Goal: Transaction & Acquisition: Obtain resource

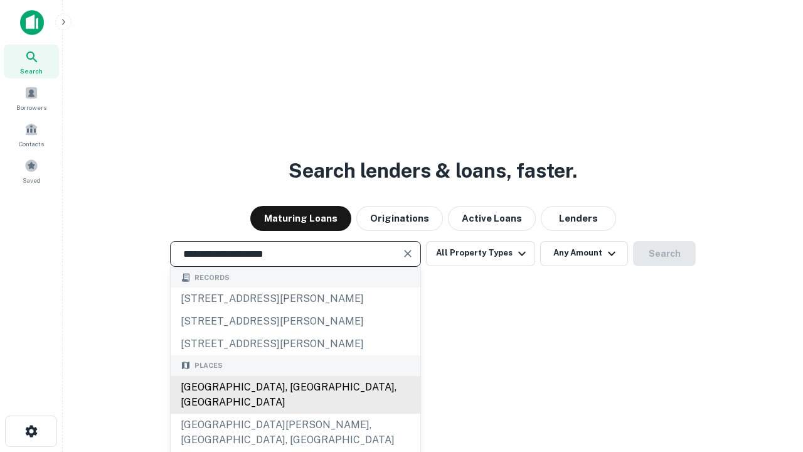
click at [295, 413] on div "[GEOGRAPHIC_DATA], [GEOGRAPHIC_DATA], [GEOGRAPHIC_DATA]" at bounding box center [296, 395] width 250 height 38
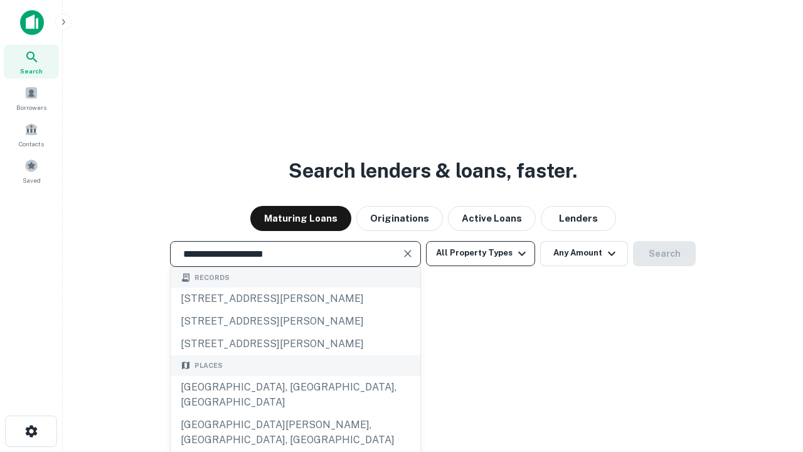
type input "**********"
click at [481, 253] on button "All Property Types" at bounding box center [480, 253] width 109 height 25
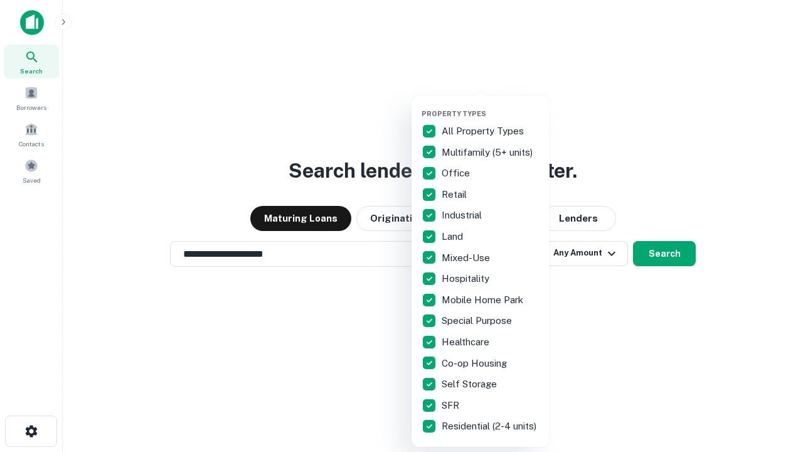
click at [491, 105] on button "button" at bounding box center [491, 105] width 138 height 1
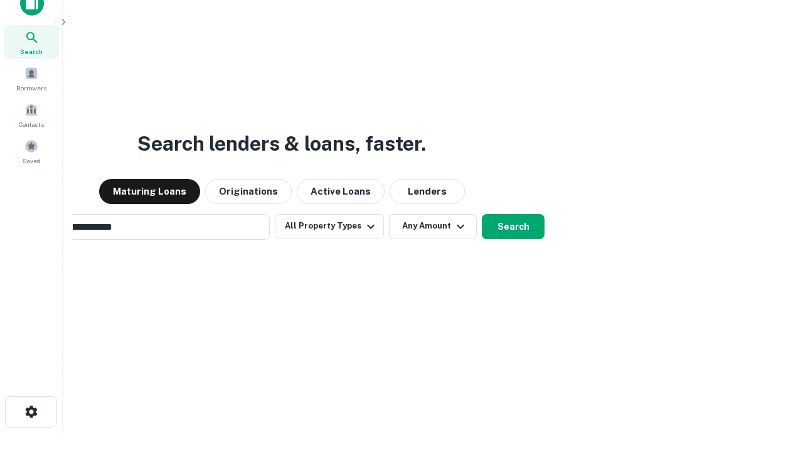
scroll to position [90, 355]
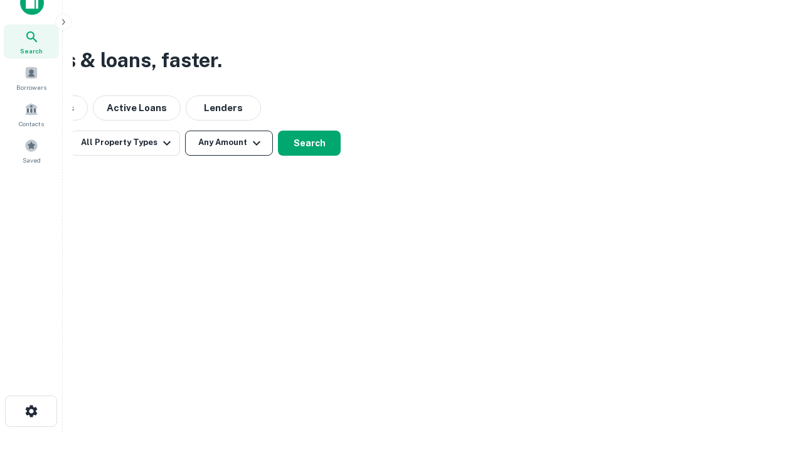
click at [229, 142] on button "Any Amount" at bounding box center [229, 143] width 88 height 25
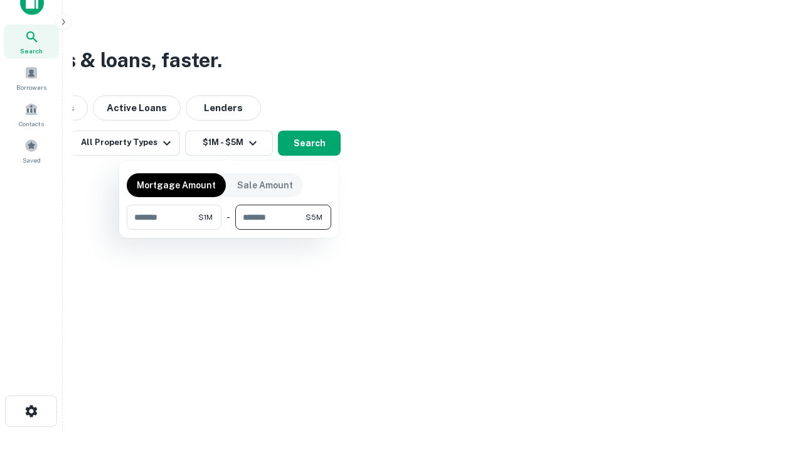
type input "*******"
click at [229, 230] on button "button" at bounding box center [229, 230] width 205 height 1
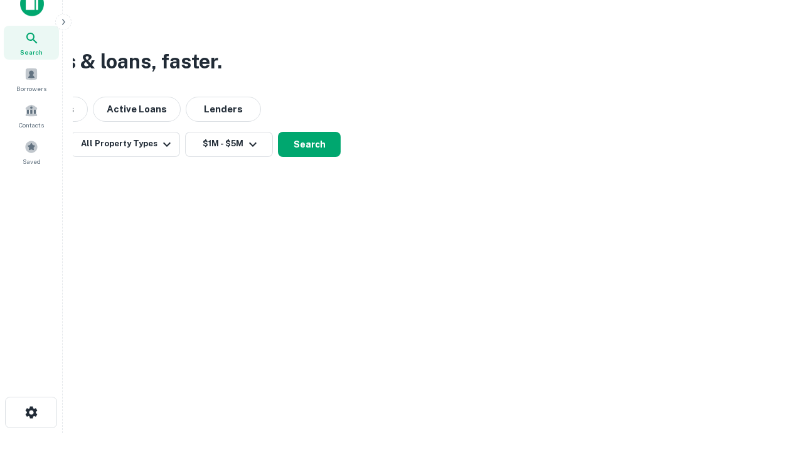
scroll to position [8, 232]
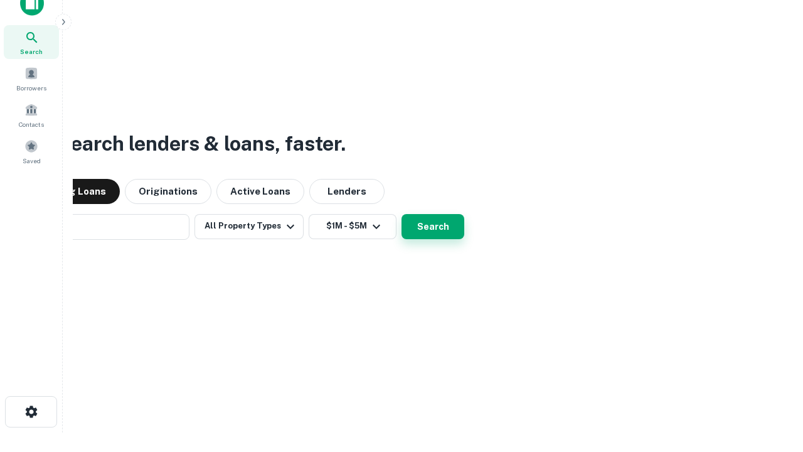
click at [402, 214] on button "Search" at bounding box center [433, 226] width 63 height 25
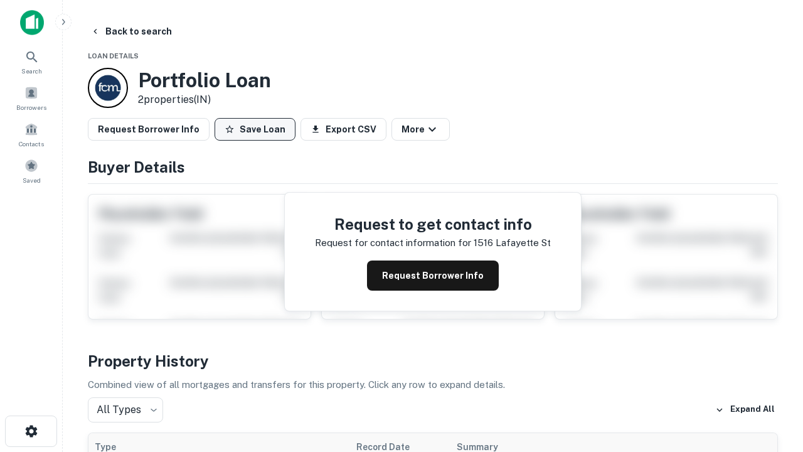
click at [255, 129] on button "Save Loan" at bounding box center [255, 129] width 81 height 23
click at [258, 129] on button "Save Loan" at bounding box center [255, 129] width 81 height 23
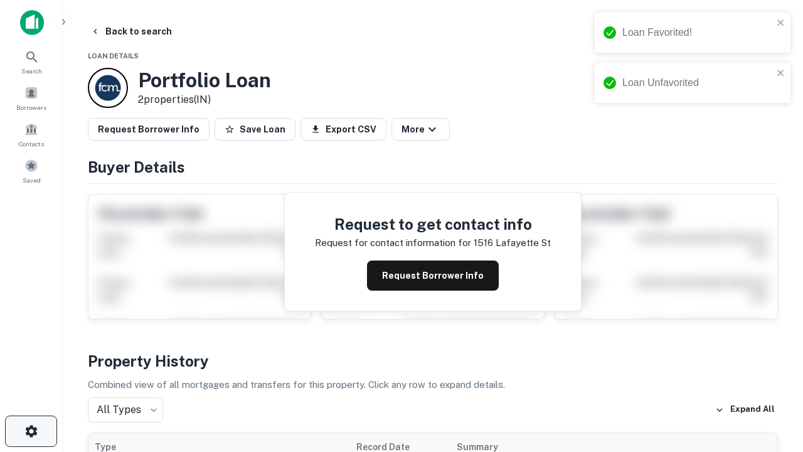
click at [31, 431] on icon "button" at bounding box center [31, 431] width 15 height 15
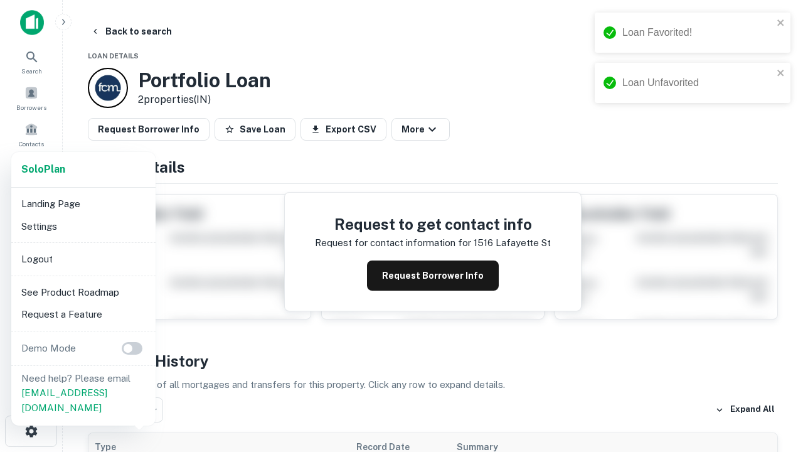
click at [83, 258] on li "Logout" at bounding box center [83, 259] width 134 height 23
